Goal: Browse casually: Explore the website without a specific task or goal

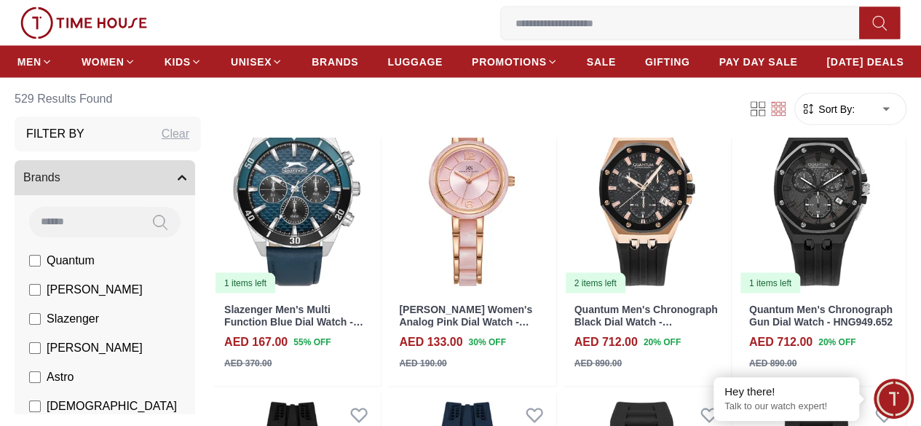
scroll to position [1383, 0]
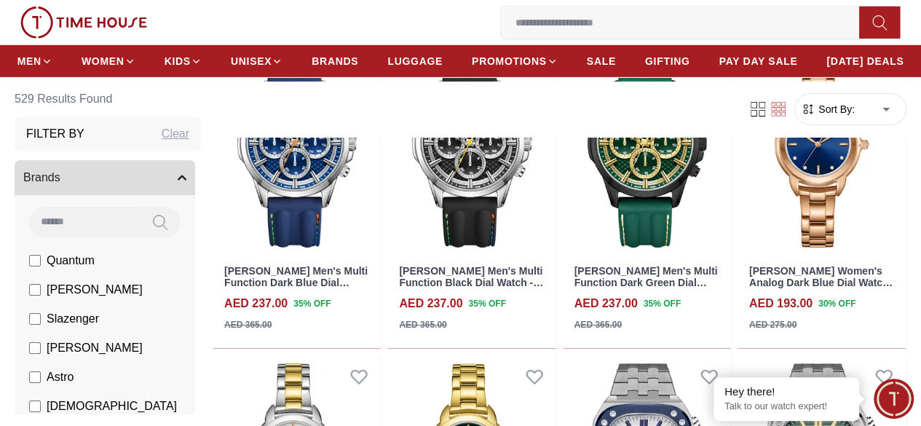
scroll to position [2475, 0]
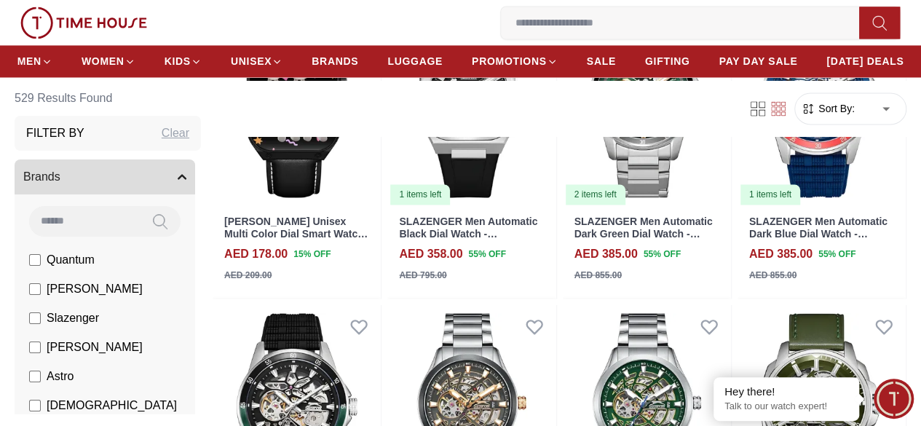
scroll to position [4076, 0]
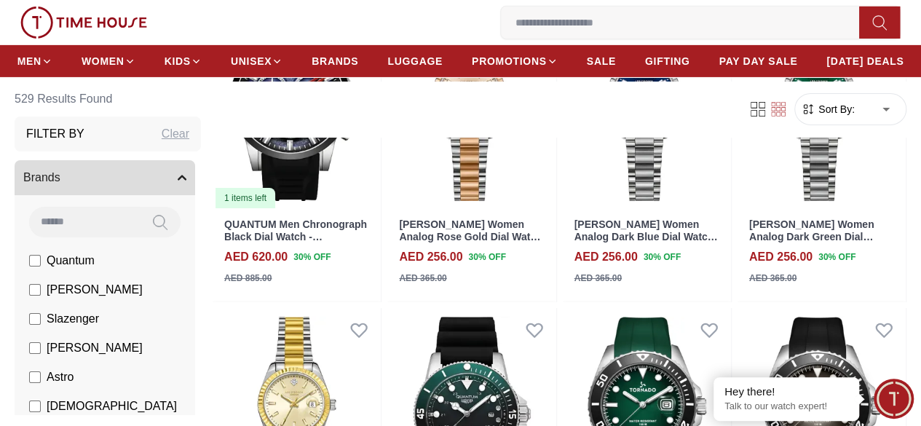
scroll to position [5241, 0]
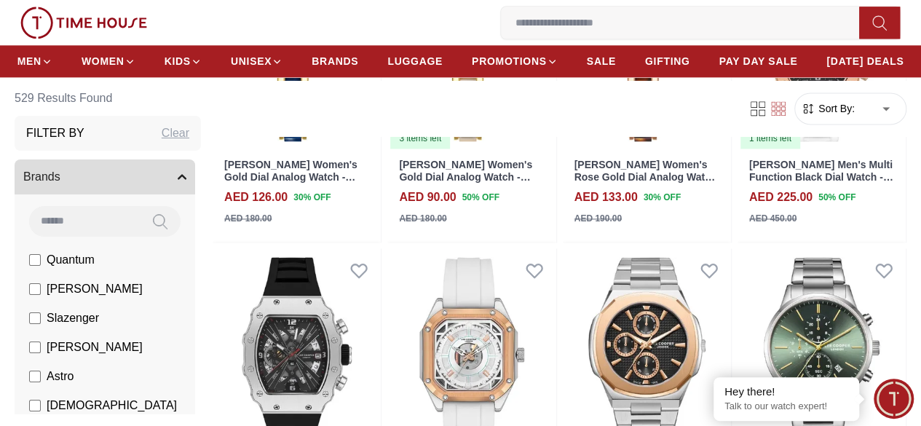
scroll to position [6479, 0]
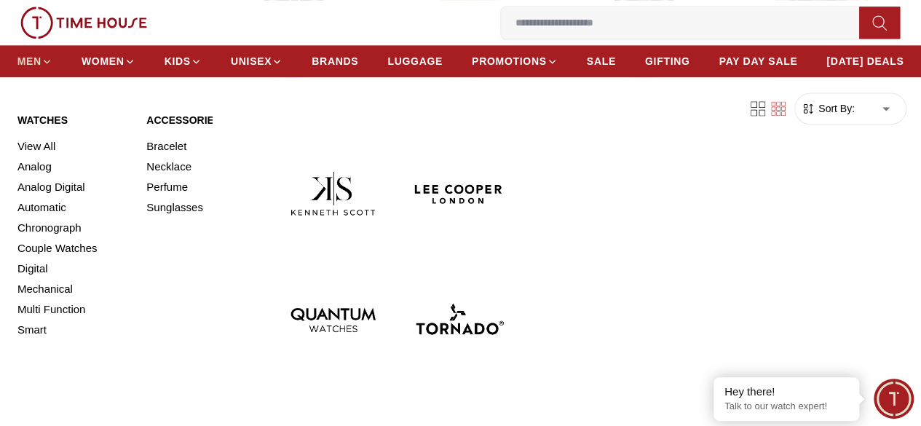
click at [41, 64] on span "MEN" at bounding box center [29, 61] width 24 height 15
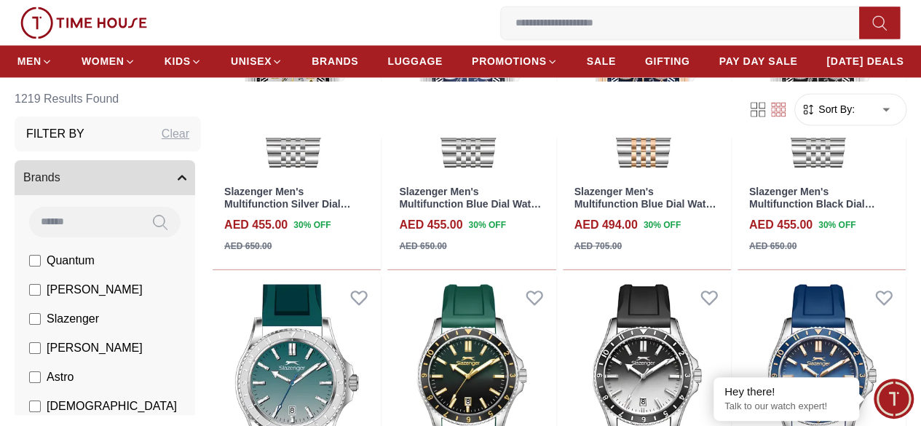
scroll to position [1237, 0]
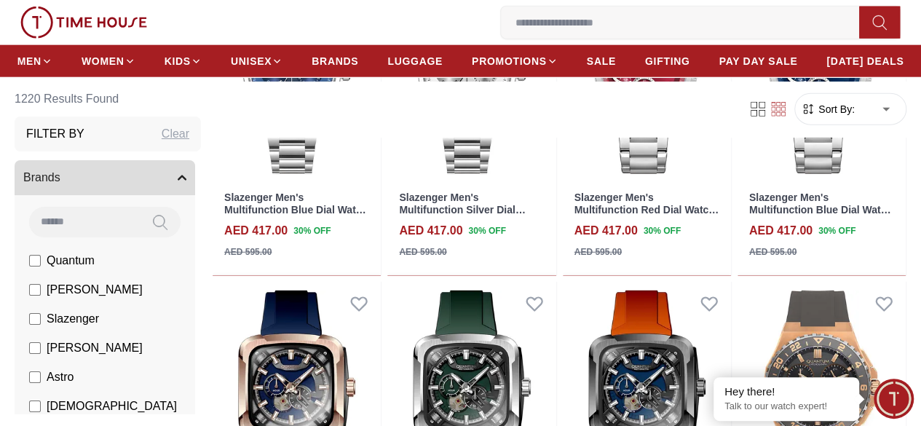
scroll to position [1820, 0]
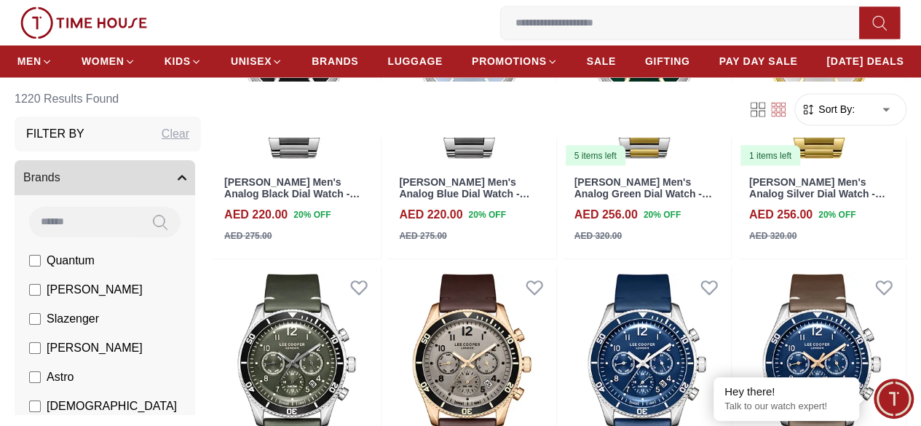
scroll to position [4076, 0]
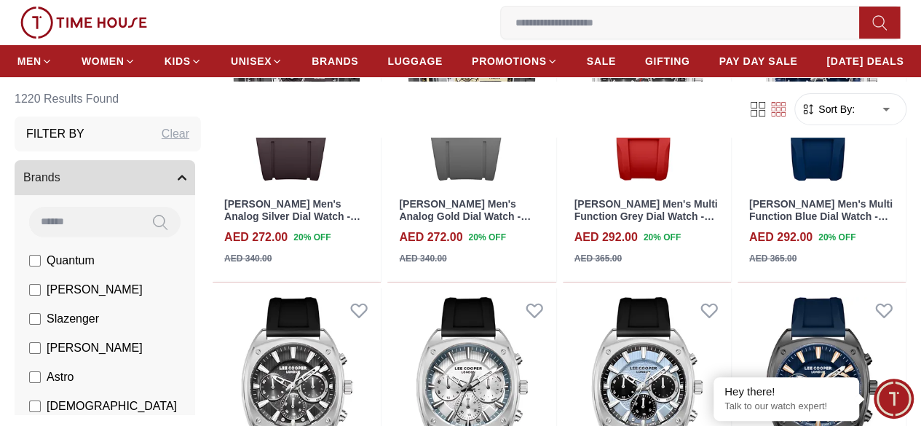
scroll to position [5824, 0]
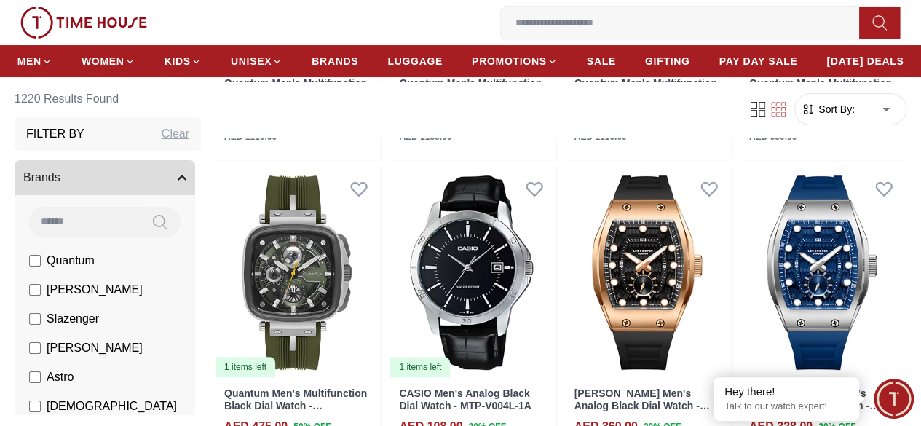
scroll to position [2839, 0]
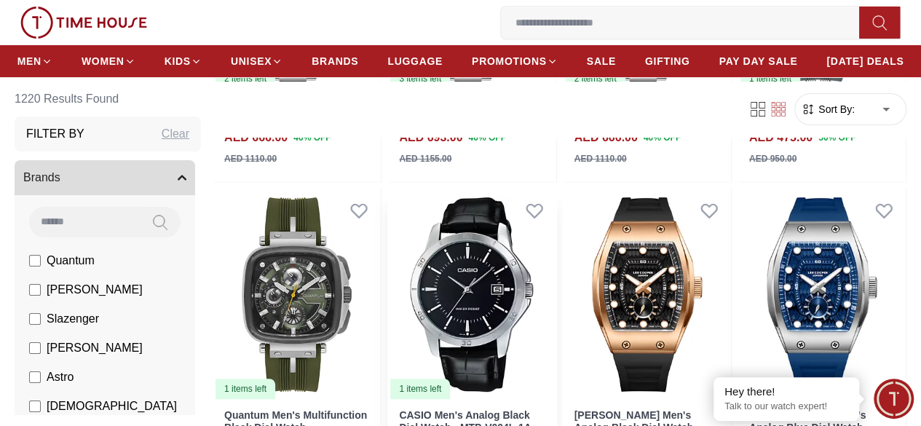
click at [546, 242] on img at bounding box center [471, 295] width 168 height 212
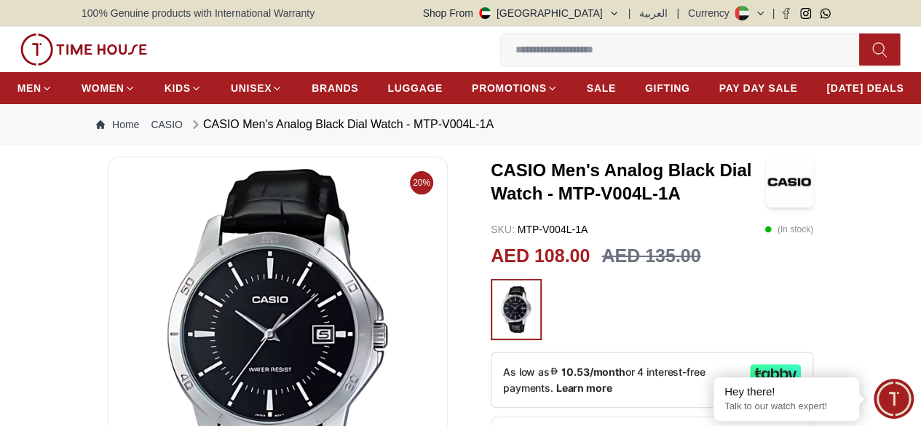
click at [364, 285] on img at bounding box center [277, 343] width 315 height 349
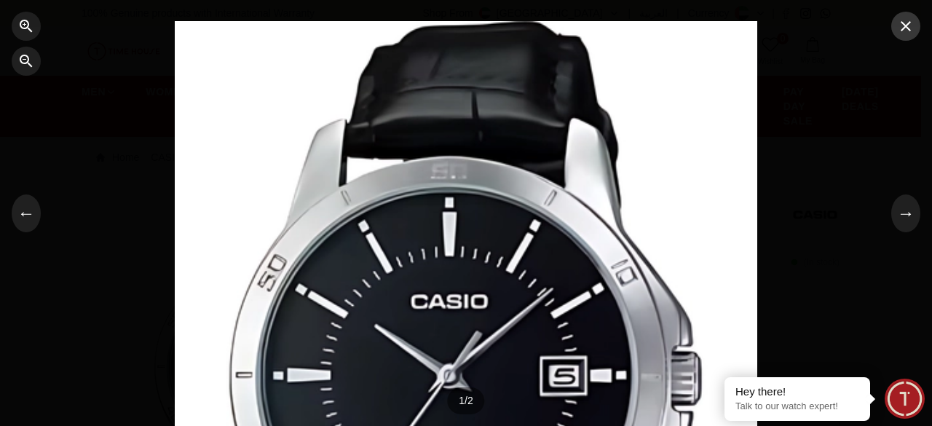
click at [907, 31] on icon "button" at bounding box center [905, 25] width 17 height 17
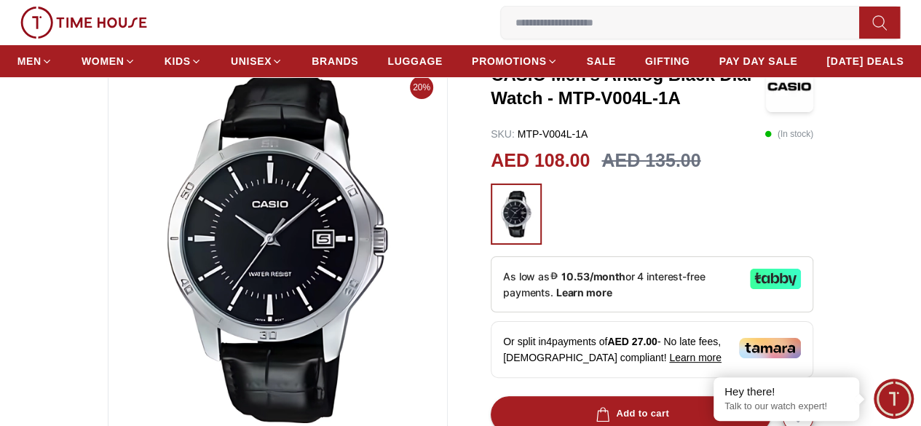
scroll to position [73, 0]
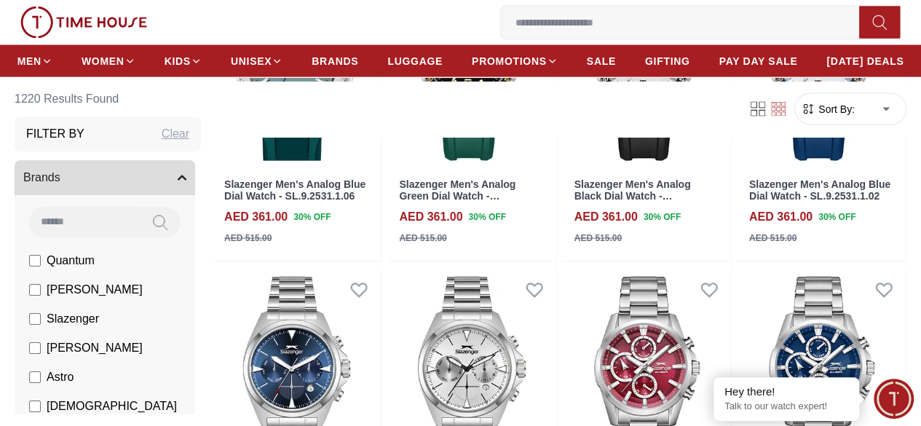
scroll to position [7962, 0]
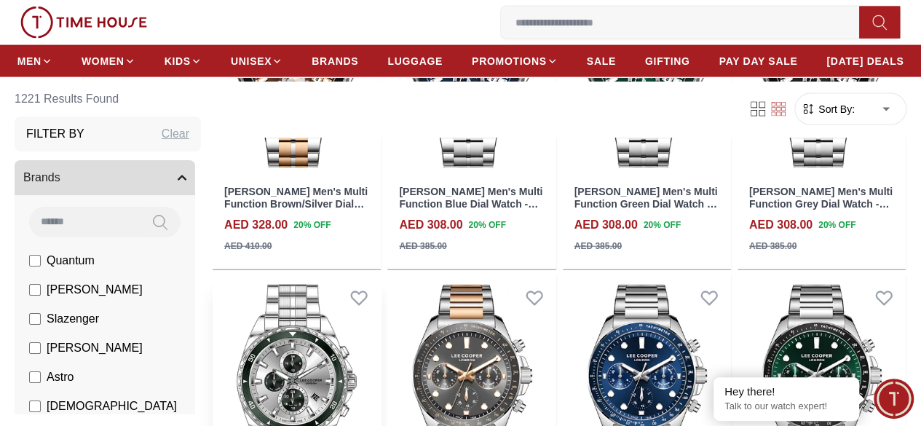
scroll to position [7016, 0]
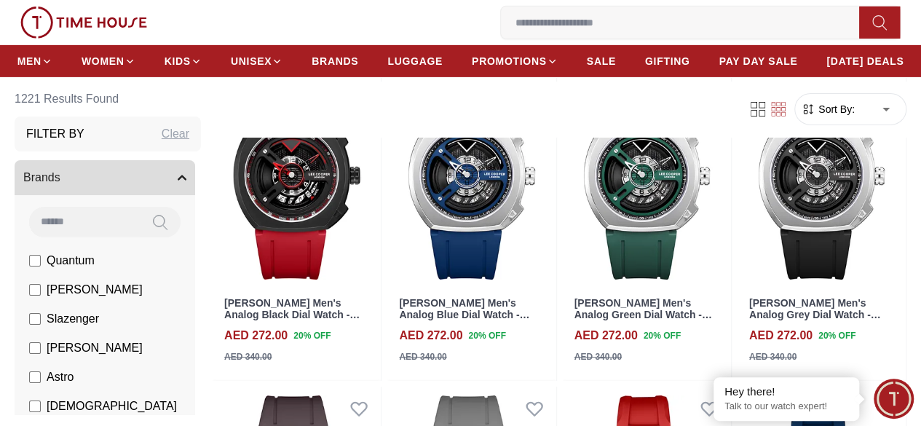
scroll to position [4614, 0]
